Goal: Navigation & Orientation: Find specific page/section

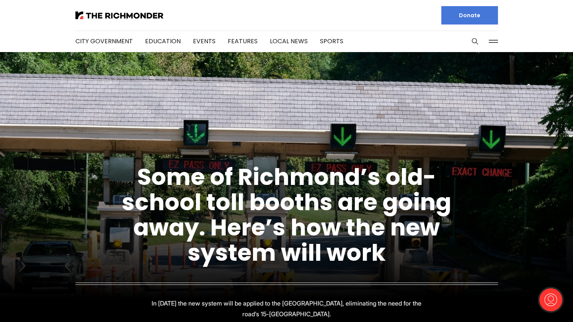
click at [497, 45] on button at bounding box center [492, 41] width 11 height 11
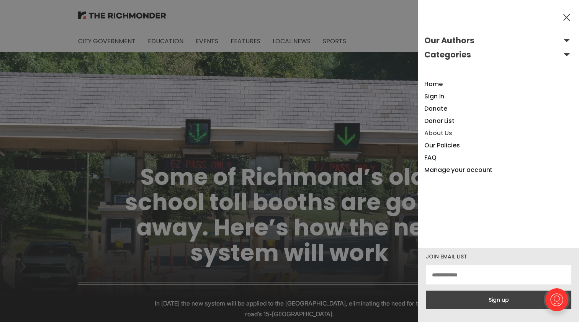
click at [439, 133] on link "About Us" at bounding box center [438, 133] width 28 height 9
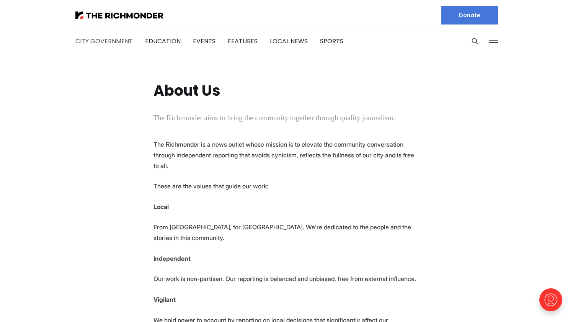
click at [96, 41] on link "City Government" at bounding box center [103, 41] width 57 height 9
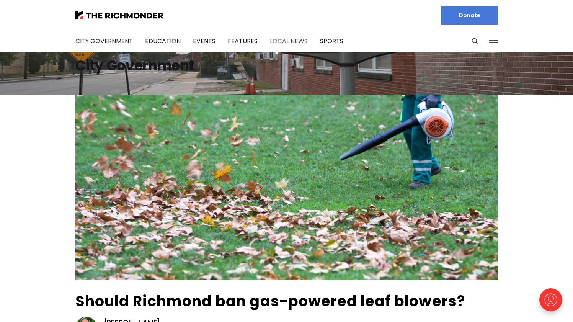
click at [281, 43] on link "Local News" at bounding box center [289, 41] width 38 height 9
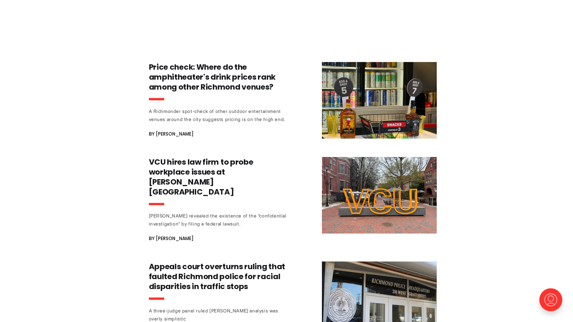
scroll to position [1224, 0]
